Goal: Check status

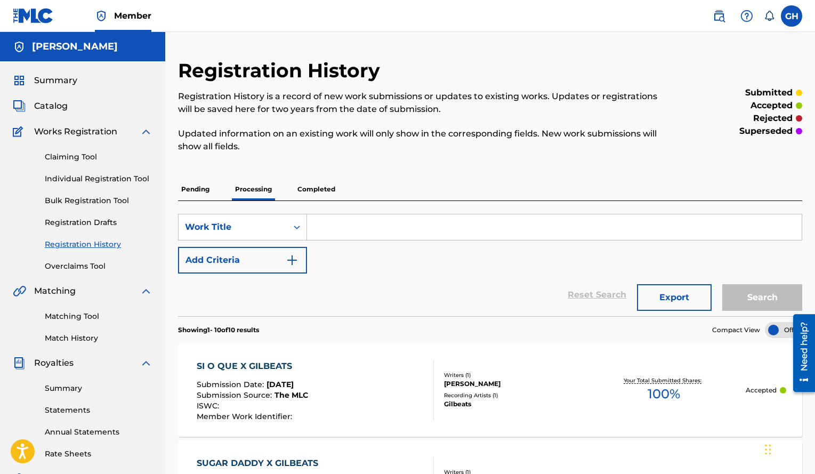
click at [322, 191] on p "Completed" at bounding box center [316, 189] width 44 height 22
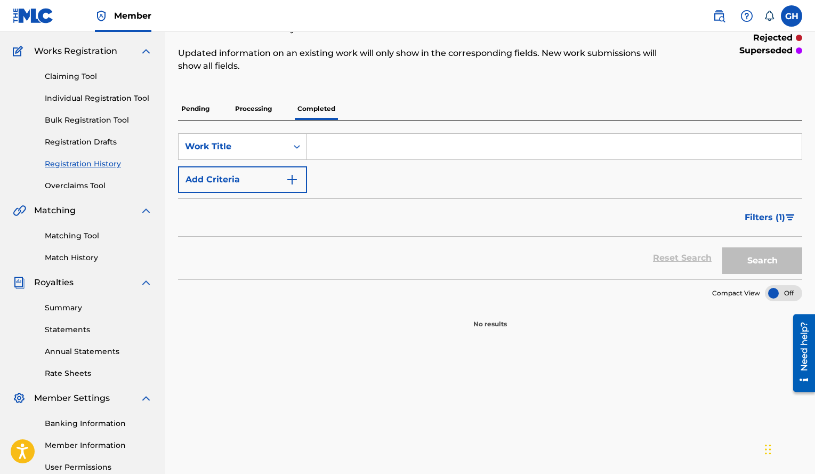
scroll to position [81, 0]
click at [250, 118] on p "Processing" at bounding box center [253, 108] width 43 height 22
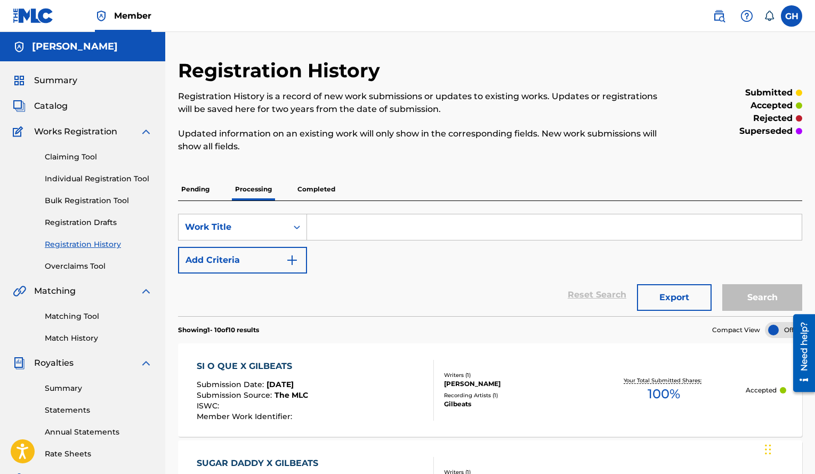
click at [33, 14] on img at bounding box center [33, 15] width 41 height 15
